Goal: Check status

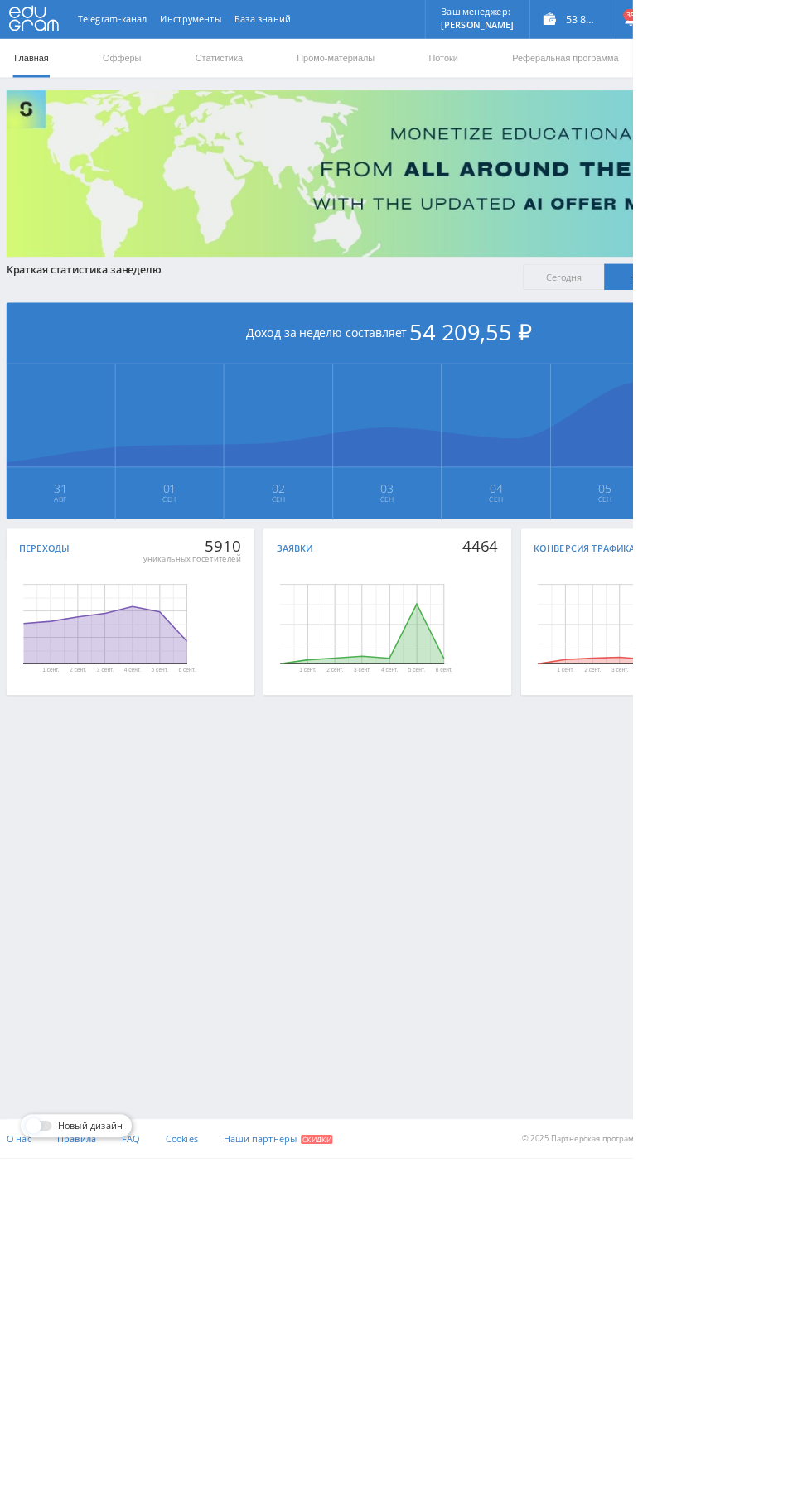
click at [286, 80] on link "Статистика" at bounding box center [281, 74] width 65 height 50
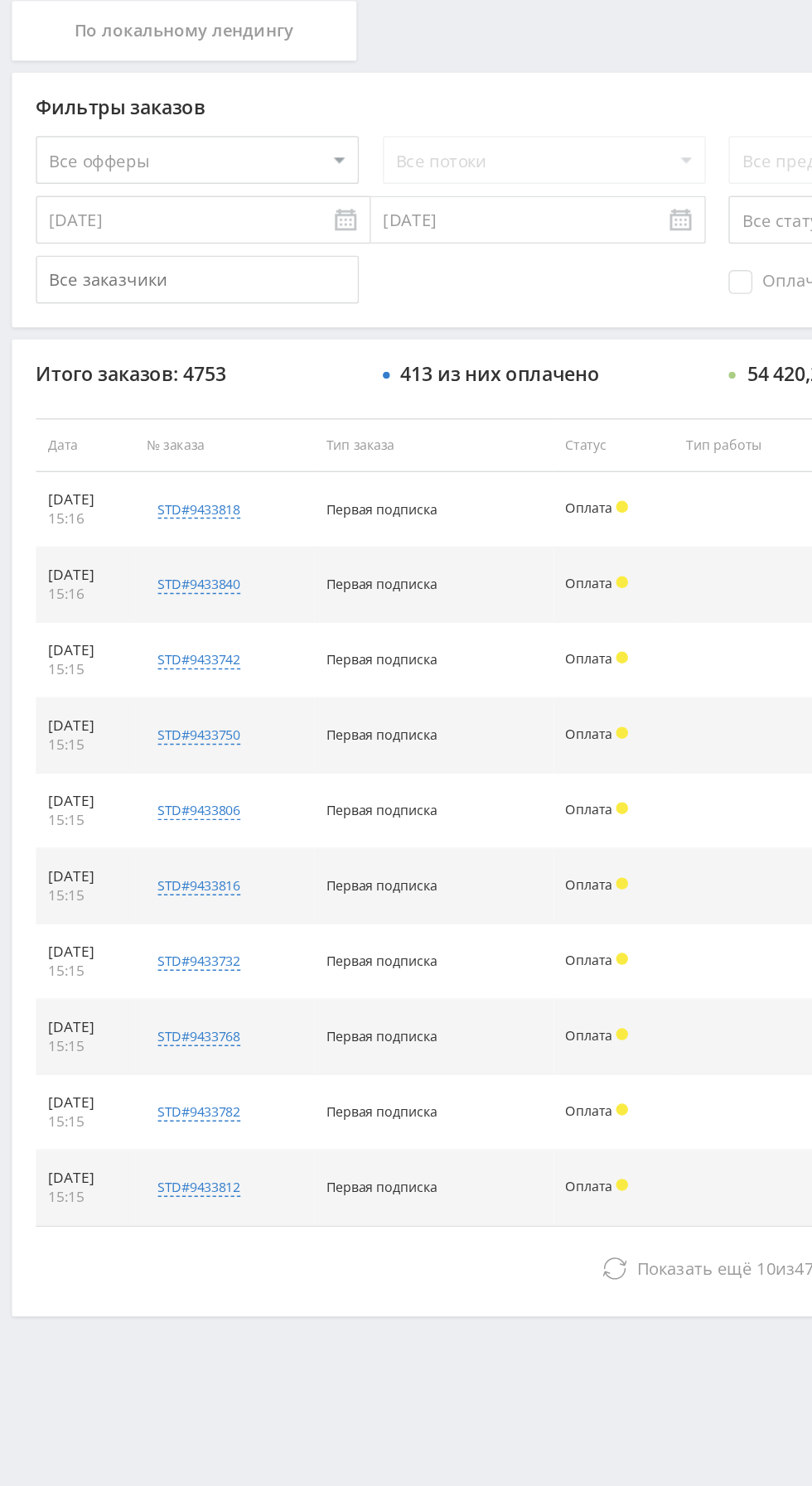
click at [322, 1260] on button "Показать ещё 10 из 4743" at bounding box center [497, 1266] width 944 height 33
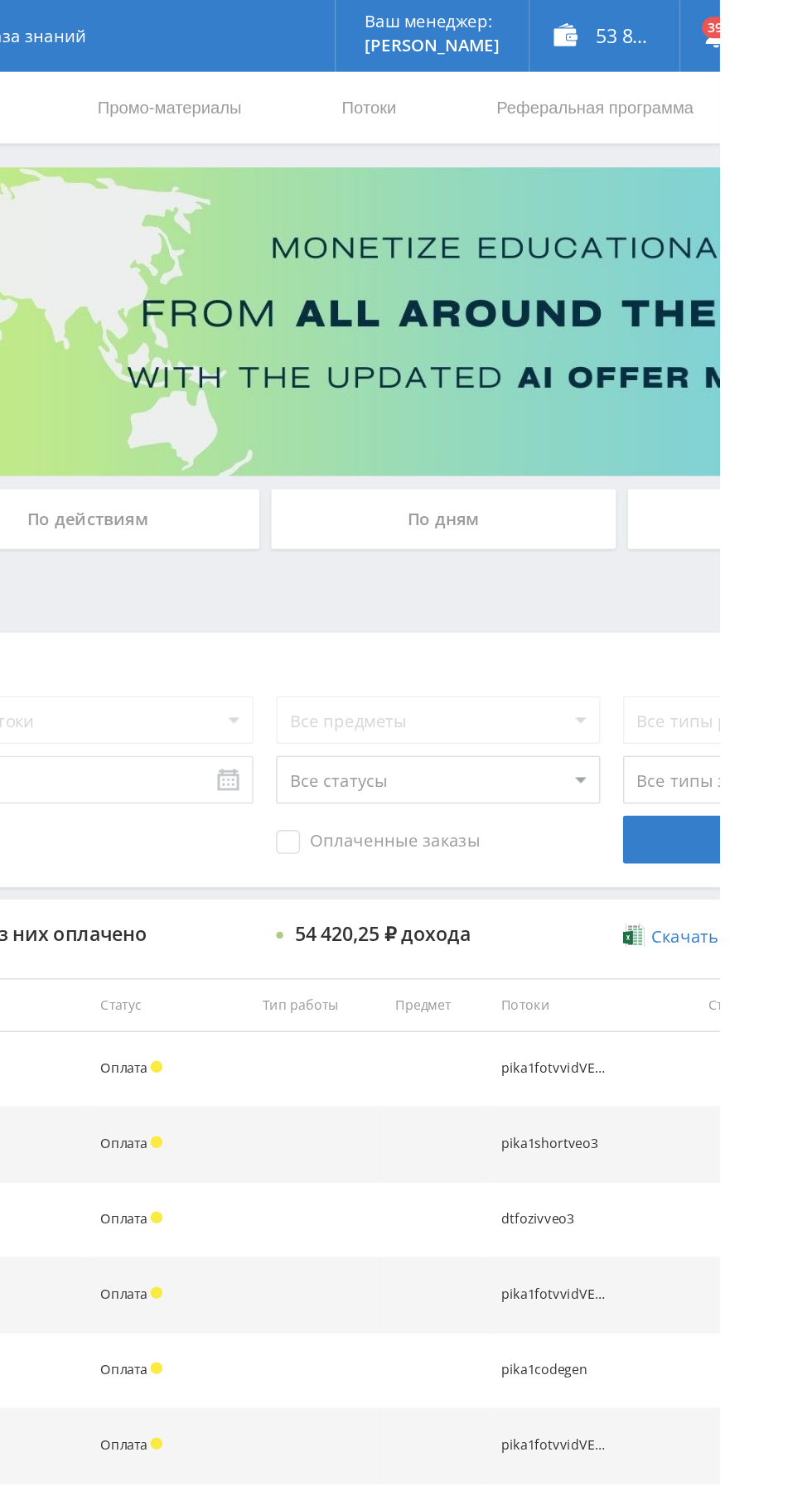
click at [661, 360] on div "По дням" at bounding box center [621, 360] width 238 height 42
click at [0, 0] on input "По дням" at bounding box center [0, 0] width 0 height 0
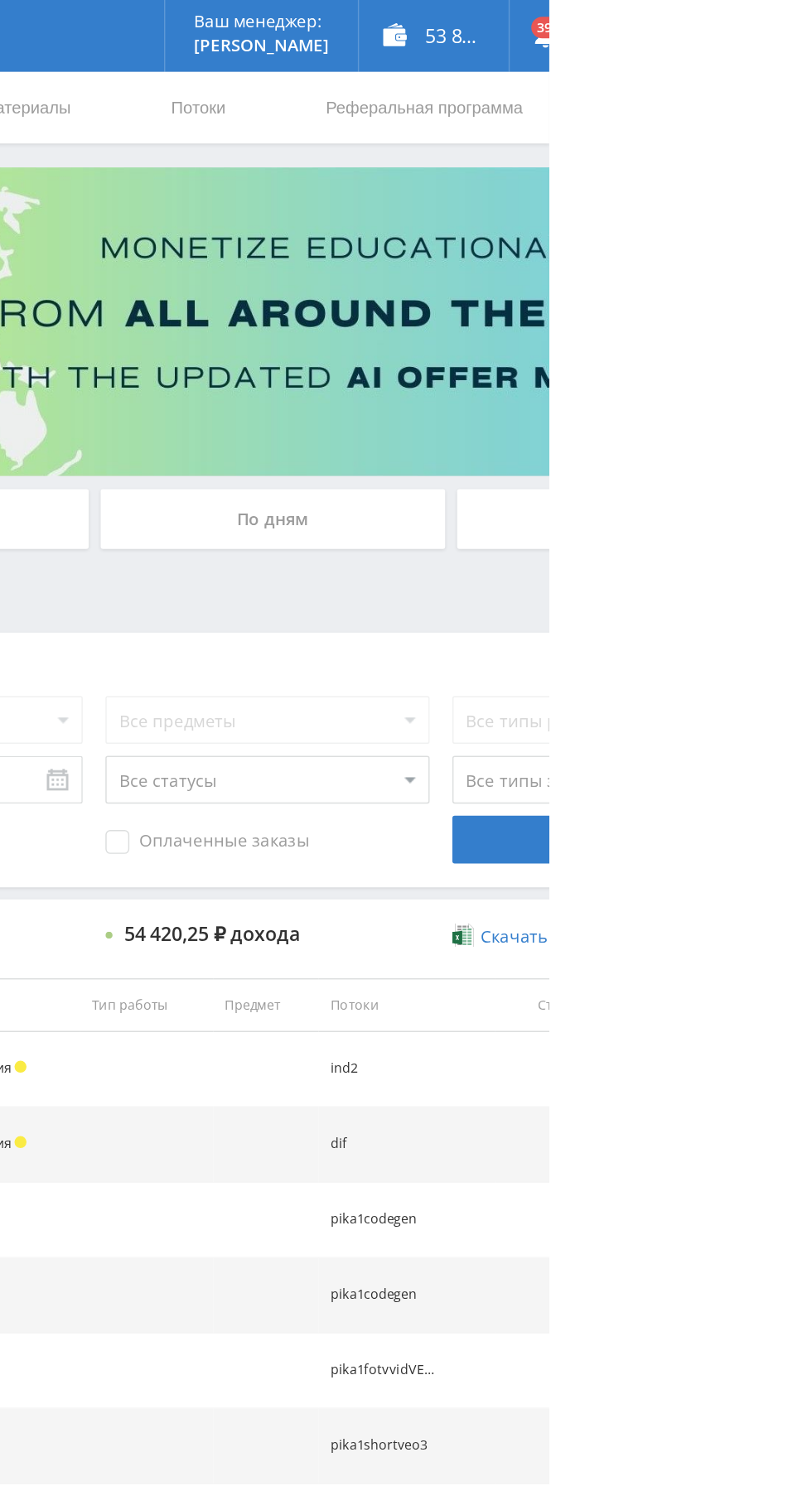
click at [621, 351] on div "По дням" at bounding box center [621, 360] width 238 height 42
click at [0, 0] on input "По дням" at bounding box center [0, 0] width 0 height 0
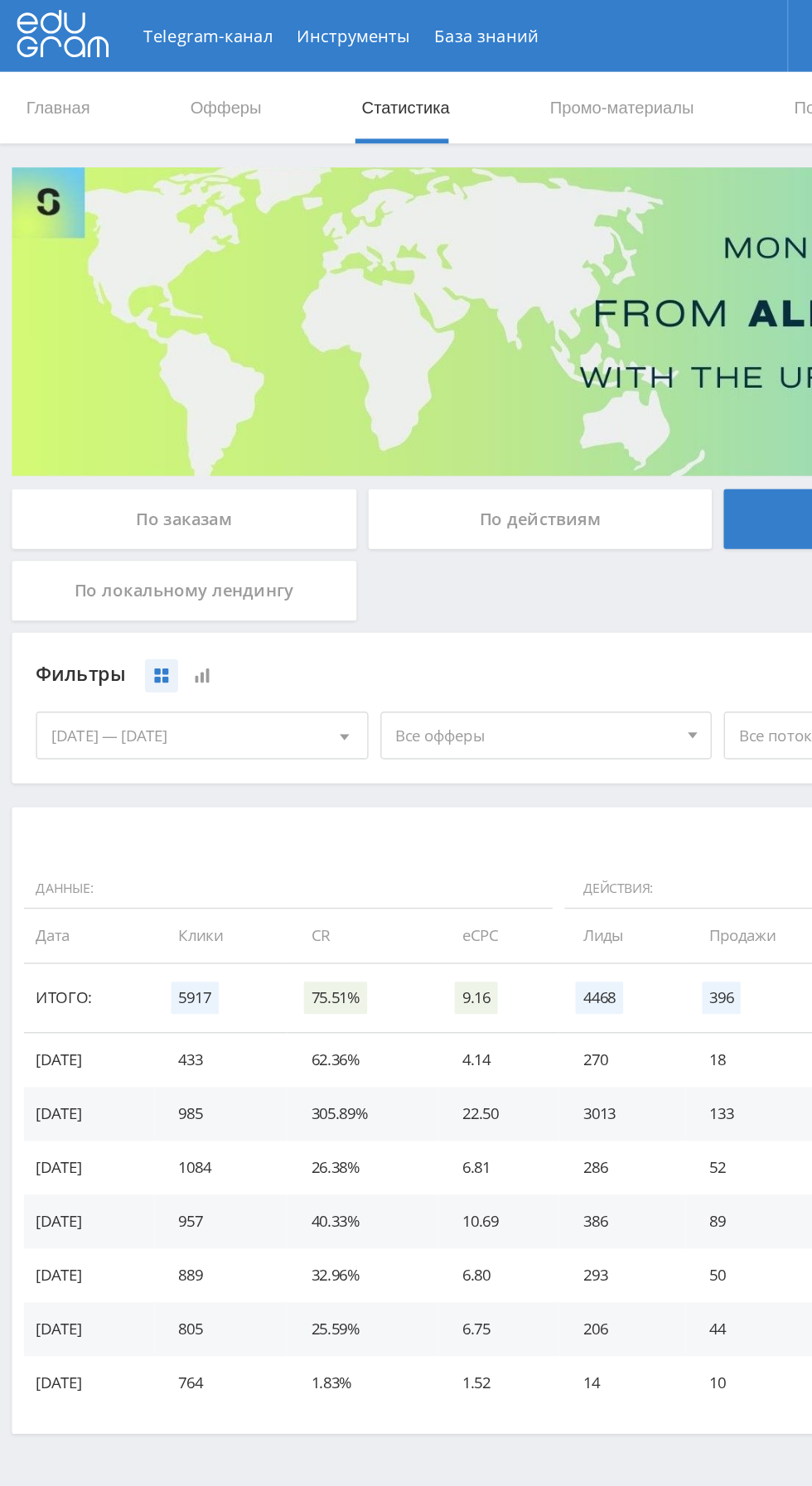
click at [68, 355] on div "По заказам" at bounding box center [127, 360] width 238 height 42
click at [0, 0] on input "По заказам" at bounding box center [0, 0] width 0 height 0
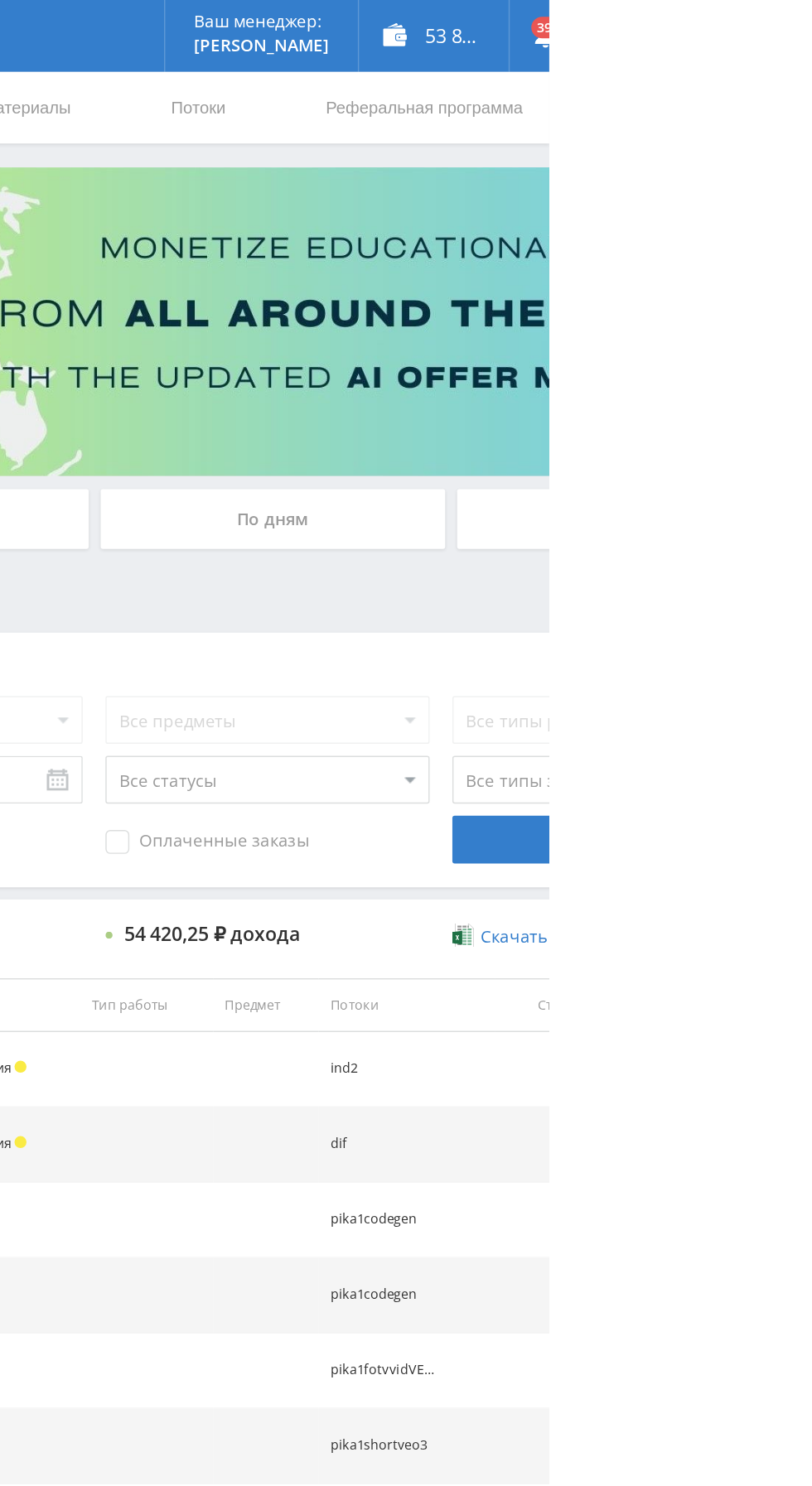
click at [545, 547] on select "Все статусы В аукционе В работе На гарантии Завершен Возврат Черновик" at bounding box center [616, 539] width 224 height 33
select select "3"
click at [504, 523] on select "Все статусы В аукционе В работе На гарантии Завершен Возврат Черновик" at bounding box center [616, 539] width 224 height 33
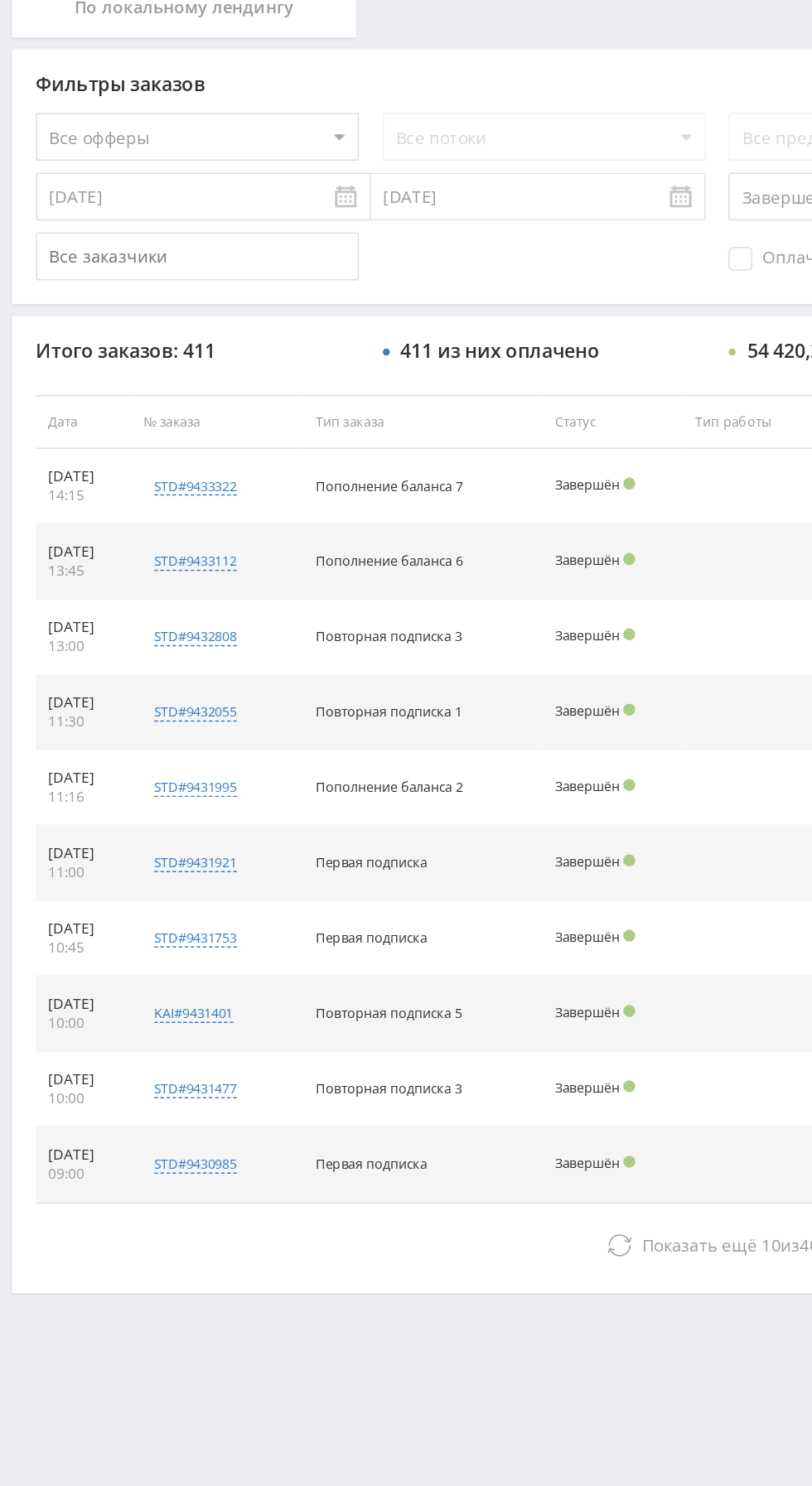
click at [258, 1277] on button "Показать ещё 10 из 401" at bounding box center [497, 1266] width 944 height 33
